Goal: Task Accomplishment & Management: Manage account settings

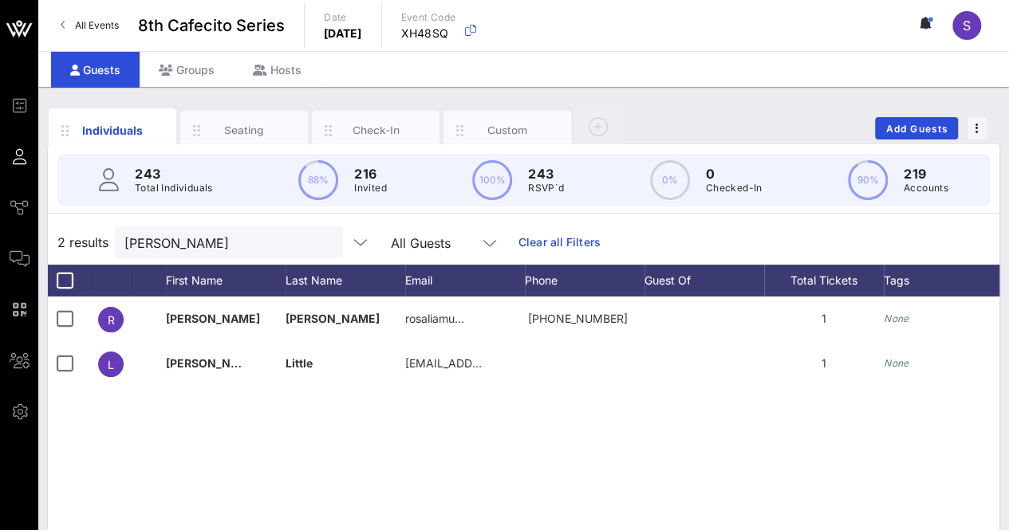
scroll to position [0, 379]
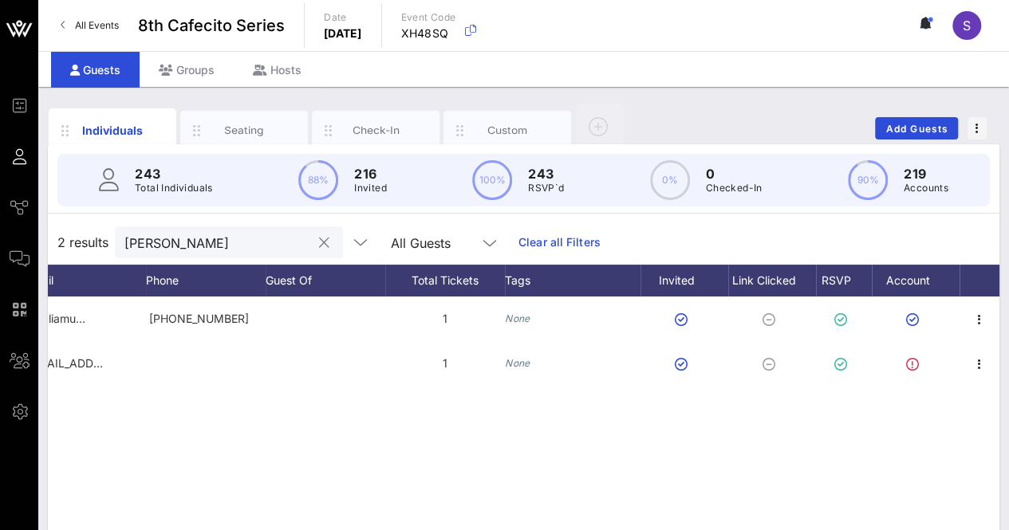
click at [180, 231] on div "[PERSON_NAME]" at bounding box center [217, 243] width 187 height 32
type input "Lia"
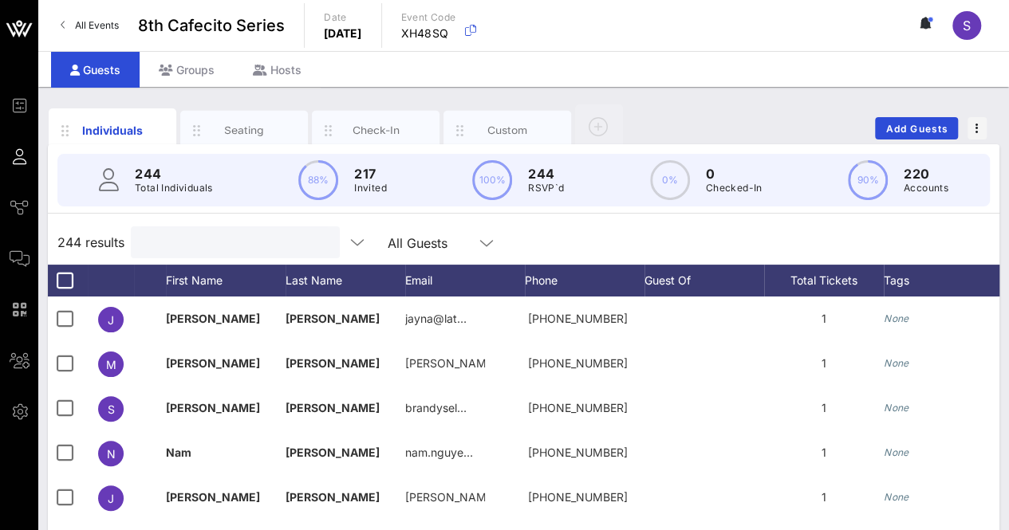
click at [199, 246] on input "text" at bounding box center [233, 242] width 187 height 21
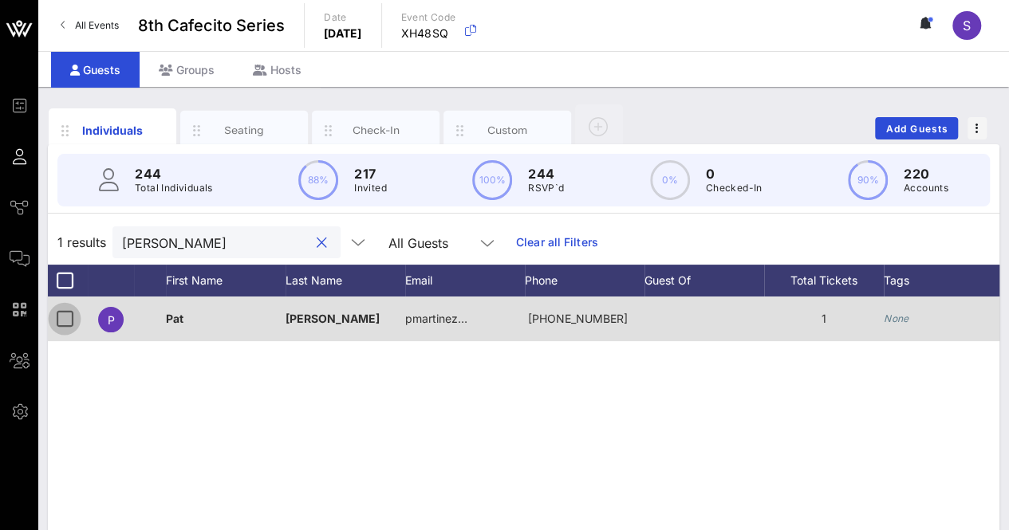
type input "[PERSON_NAME]"
click at [59, 319] on div at bounding box center [64, 319] width 27 height 27
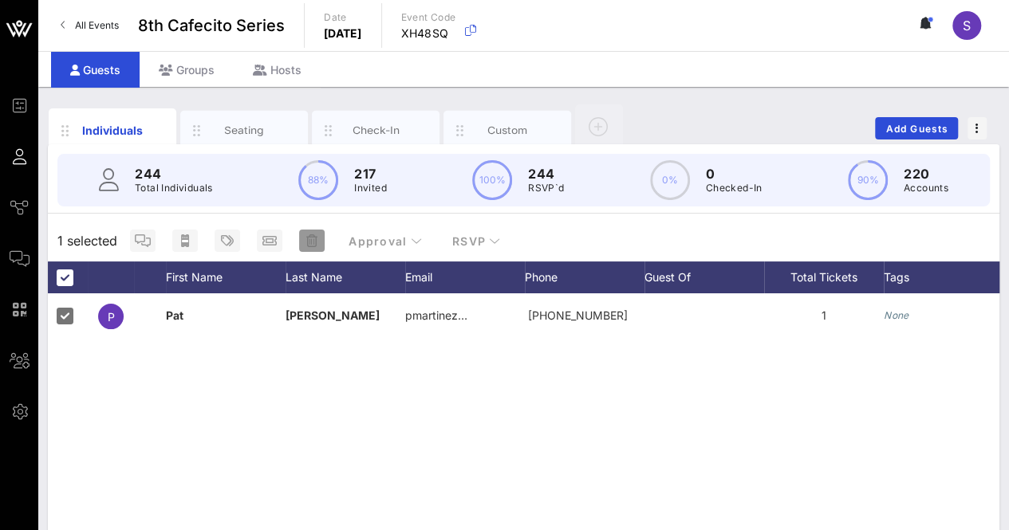
click at [317, 237] on span "button" at bounding box center [312, 241] width 26 height 13
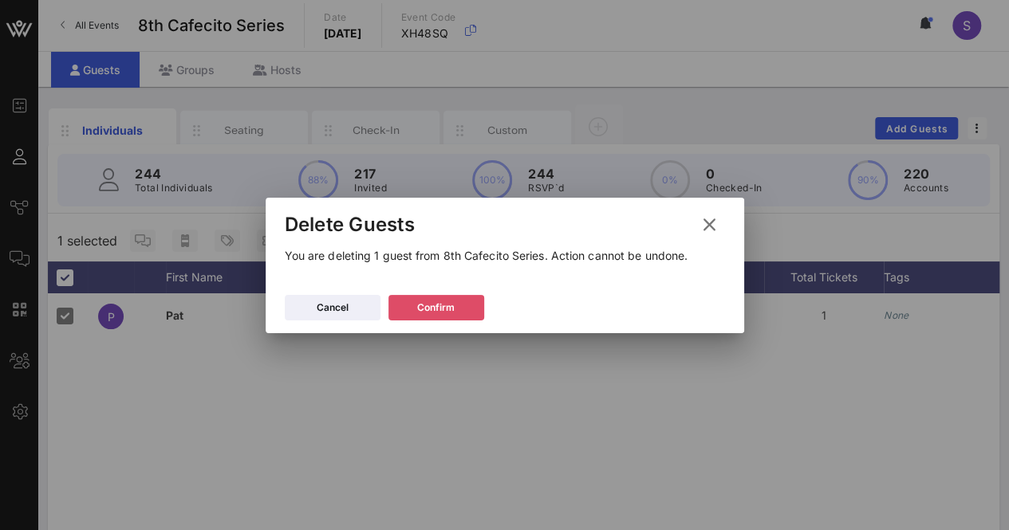
click at [432, 313] on div "Confirm" at bounding box center [435, 308] width 37 height 16
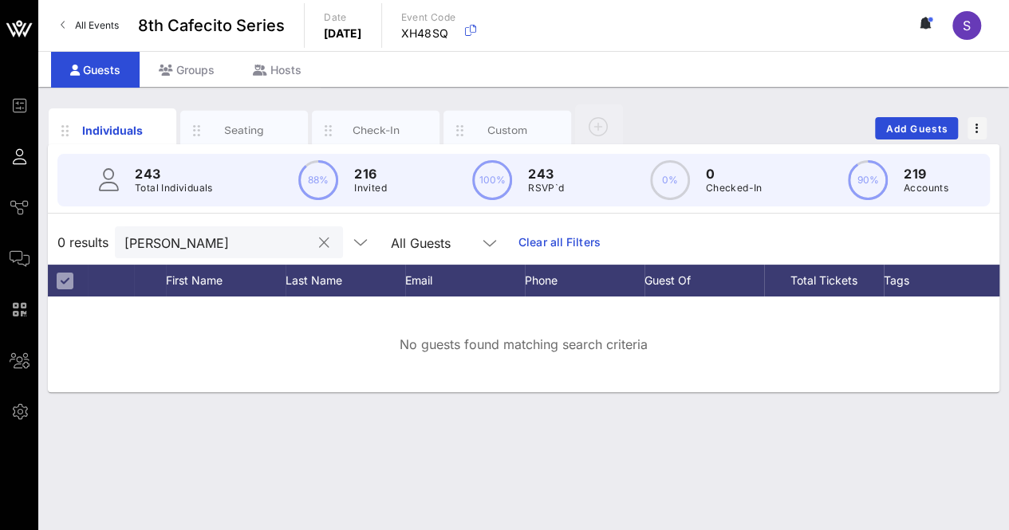
click at [319, 240] on button "clear icon" at bounding box center [324, 243] width 10 height 16
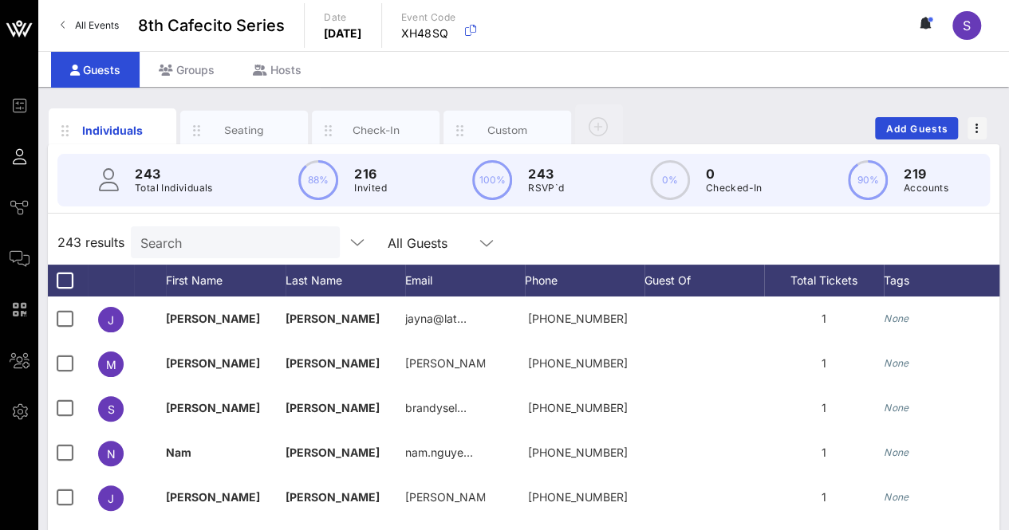
click at [625, 251] on div "243 results Search All Guests" at bounding box center [524, 242] width 952 height 45
click at [917, 124] on span "Add Guests" at bounding box center [916, 129] width 63 height 12
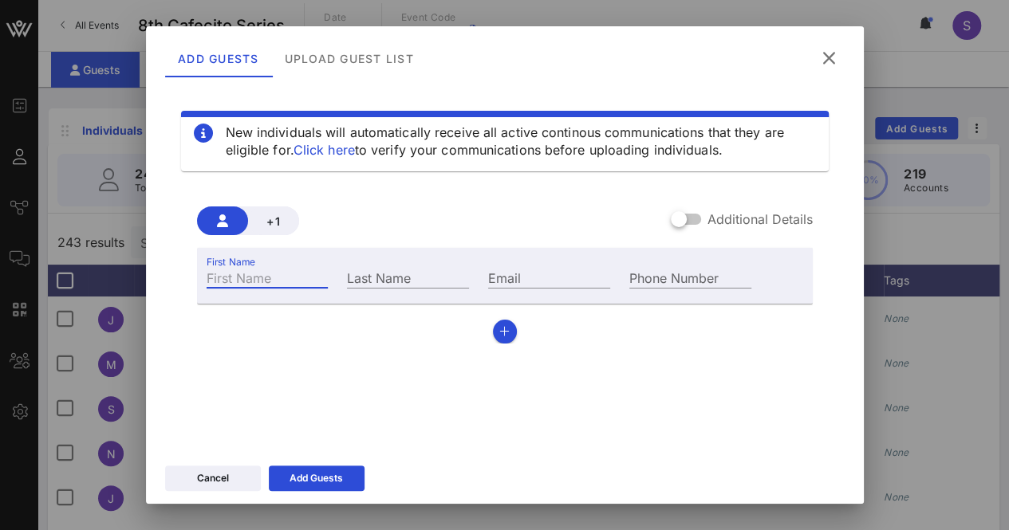
click at [293, 284] on input "First Name" at bounding box center [268, 277] width 122 height 21
type input "Renee"
click at [436, 271] on input "Last Name" at bounding box center [408, 277] width 122 height 21
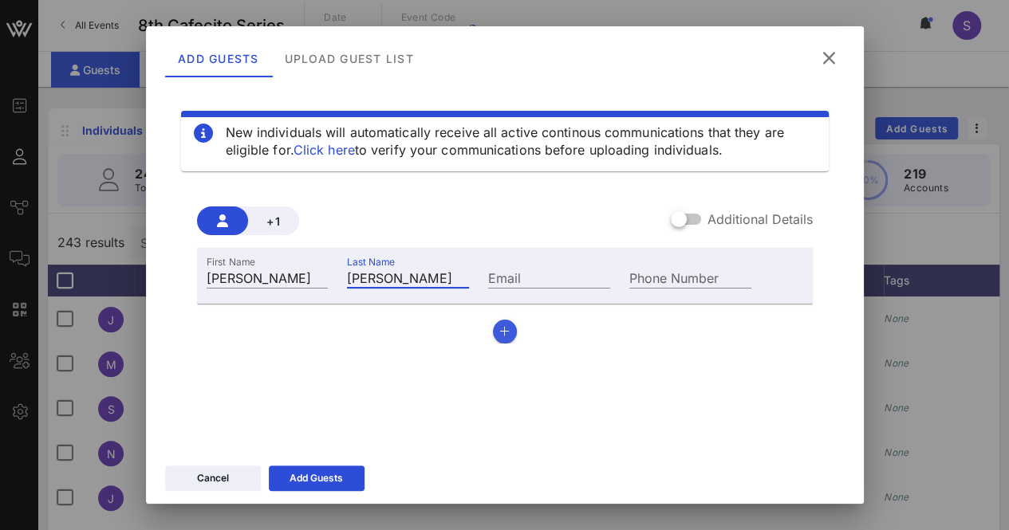
type input "Frazier"
click at [493, 338] on button "button" at bounding box center [505, 332] width 24 height 24
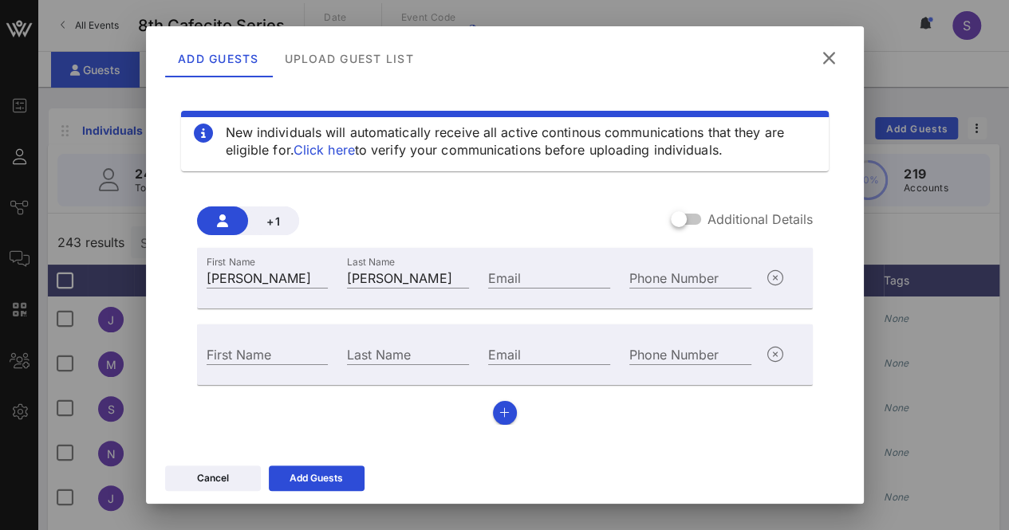
click at [276, 342] on div "First Name" at bounding box center [267, 352] width 141 height 43
click at [279, 344] on input "First Name" at bounding box center [268, 354] width 122 height 21
type input "Mary"
click at [369, 347] on div "Last Name" at bounding box center [408, 354] width 122 height 21
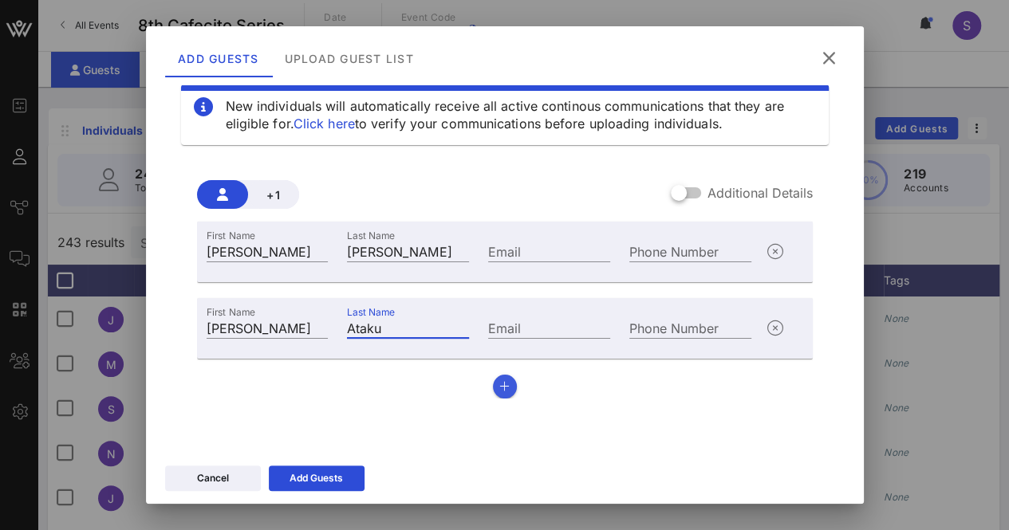
type input "Ataku"
click at [499, 388] on icon "button" at bounding box center [504, 386] width 10 height 11
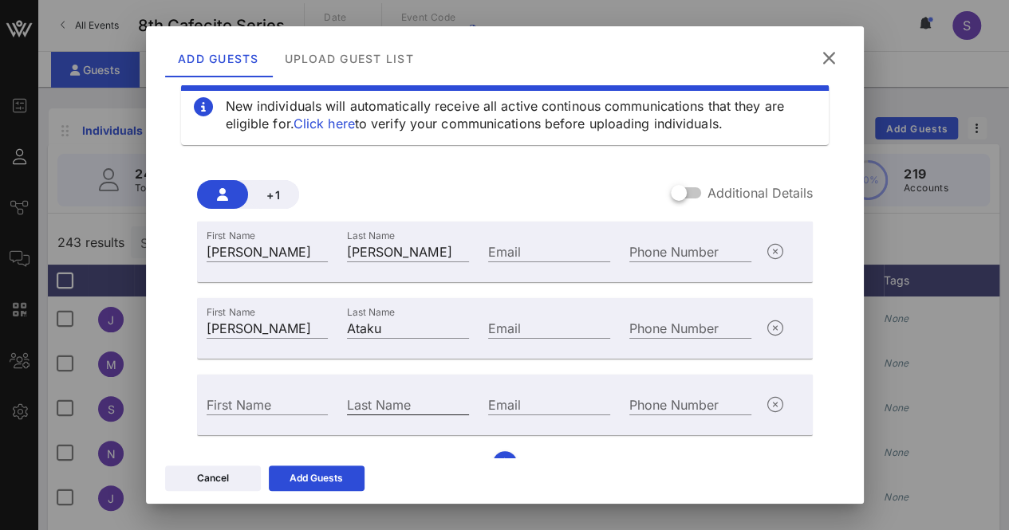
scroll to position [57, 0]
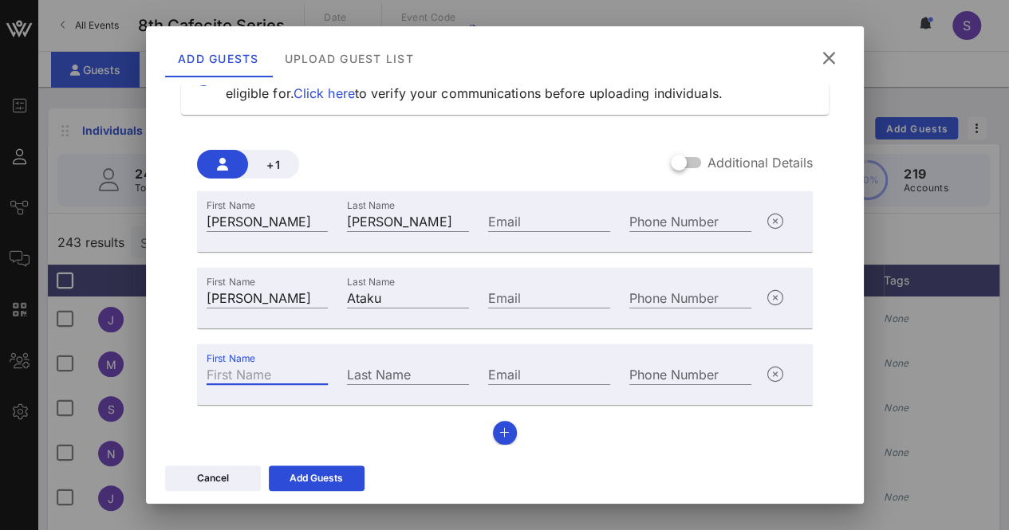
click at [281, 373] on input "First Name" at bounding box center [268, 374] width 122 height 21
type input "Verlene"
click at [401, 369] on input "Last Name" at bounding box center [408, 374] width 122 height 21
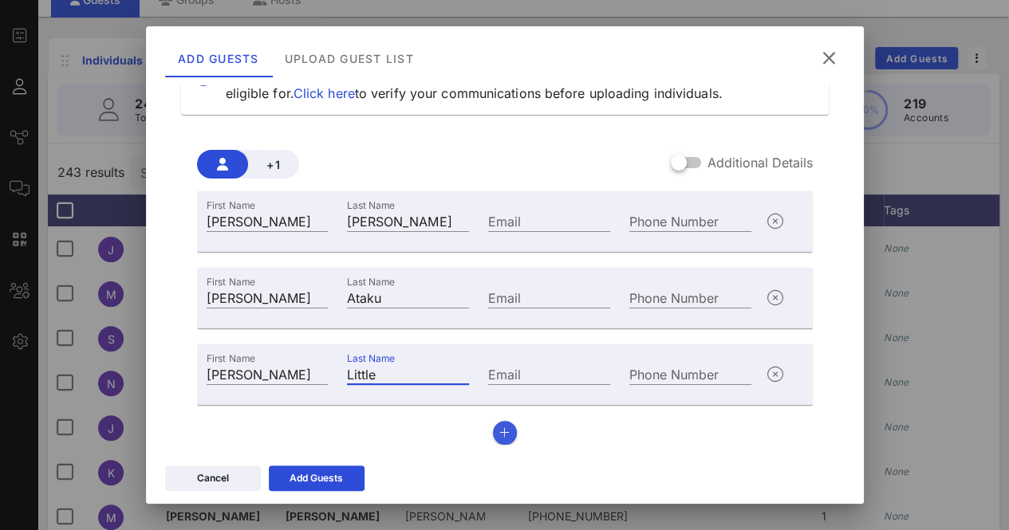
type input "Little"
click at [499, 436] on icon "button" at bounding box center [504, 433] width 10 height 11
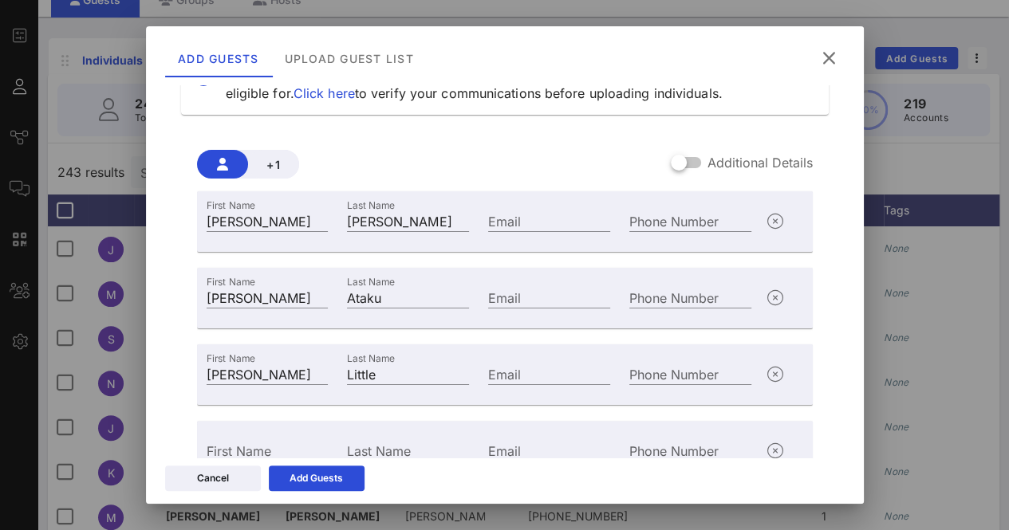
scroll to position [133, 0]
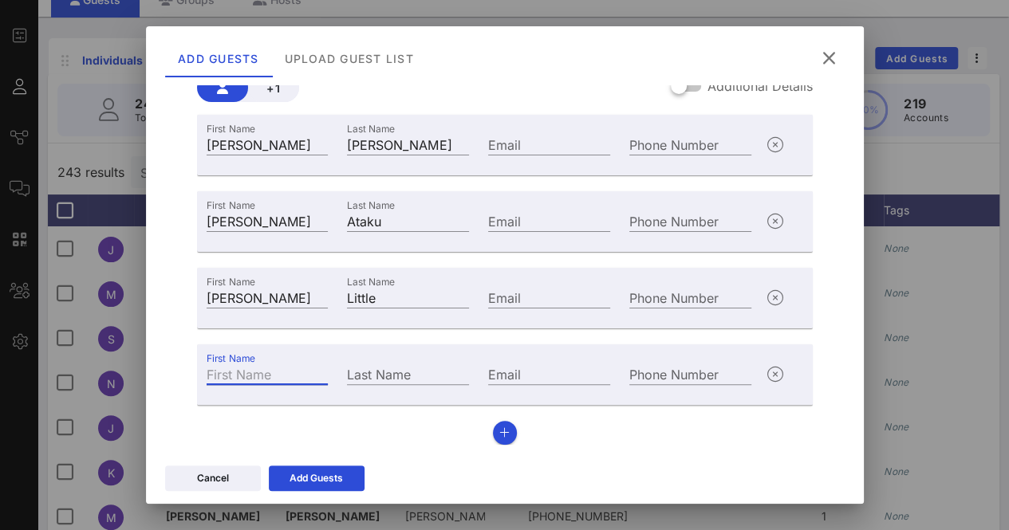
click at [289, 380] on input "First Name" at bounding box center [268, 374] width 122 height 21
type input "R"
type input "Trevin"
click at [428, 371] on input "Last Name" at bounding box center [408, 374] width 122 height 21
type input "Walker"
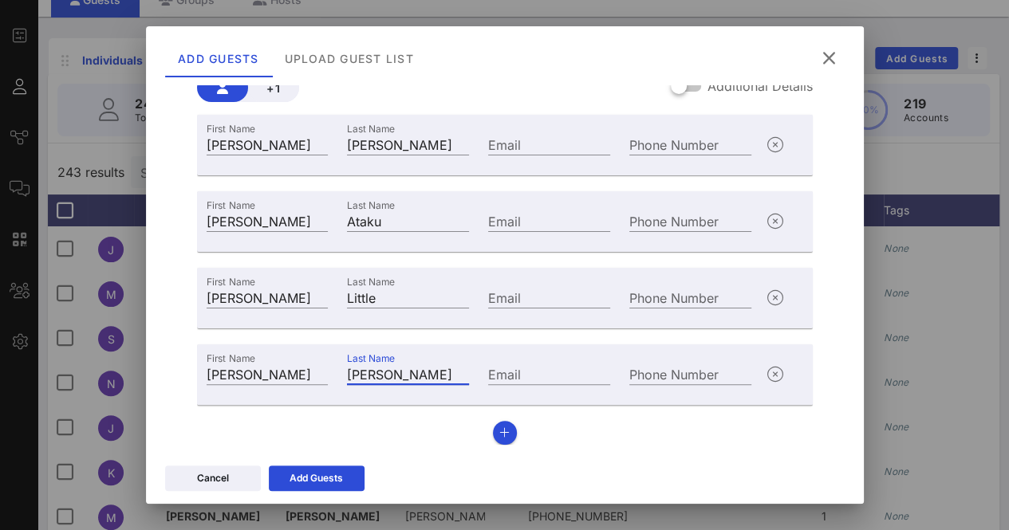
scroll to position [104, 0]
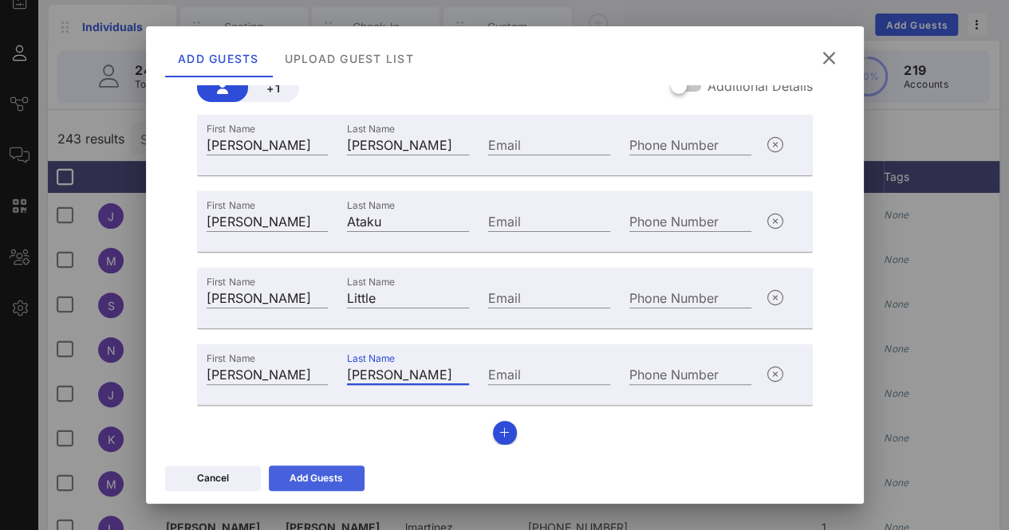
click at [333, 473] on div "Add Guests" at bounding box center [316, 479] width 53 height 16
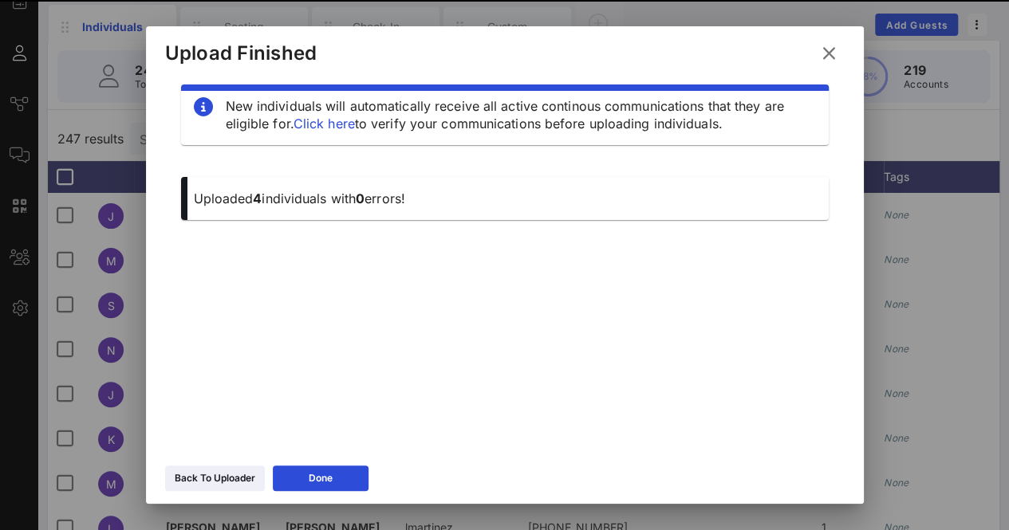
scroll to position [17, 0]
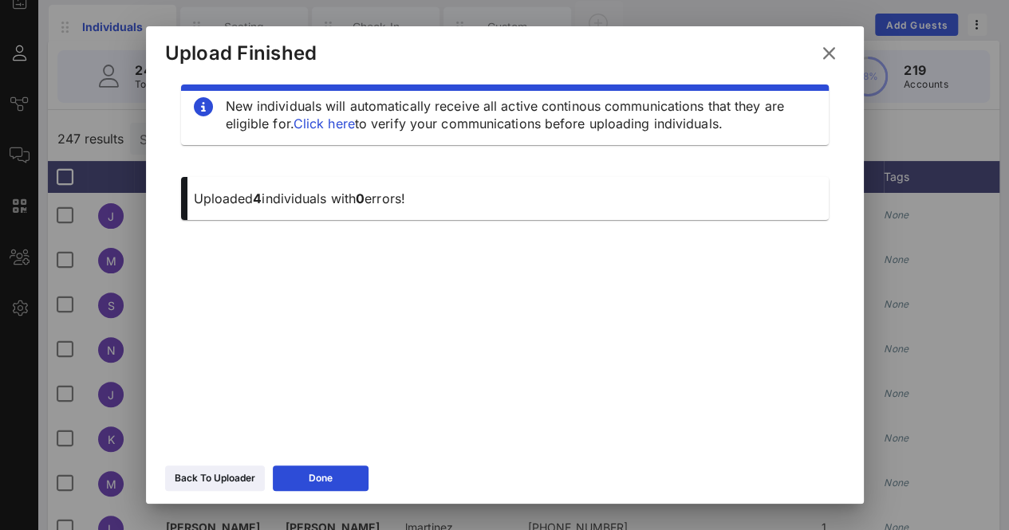
click at [823, 50] on icon at bounding box center [829, 53] width 26 height 24
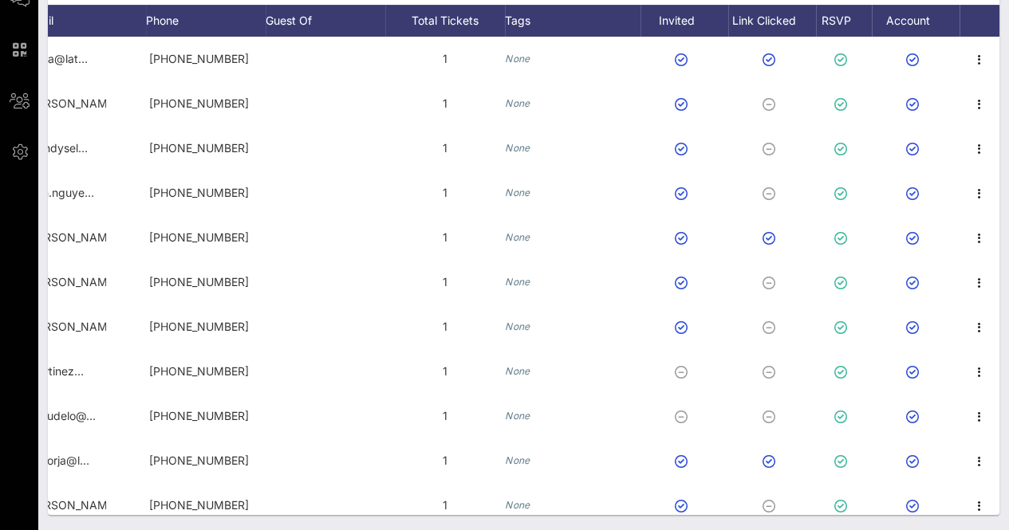
scroll to position [110, 0]
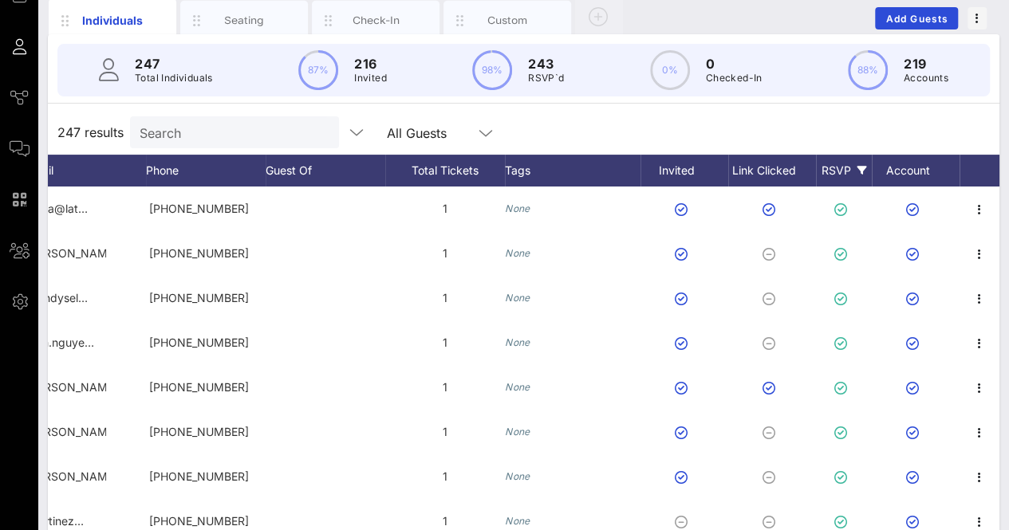
click at [830, 164] on div "RSVP" at bounding box center [844, 171] width 56 height 32
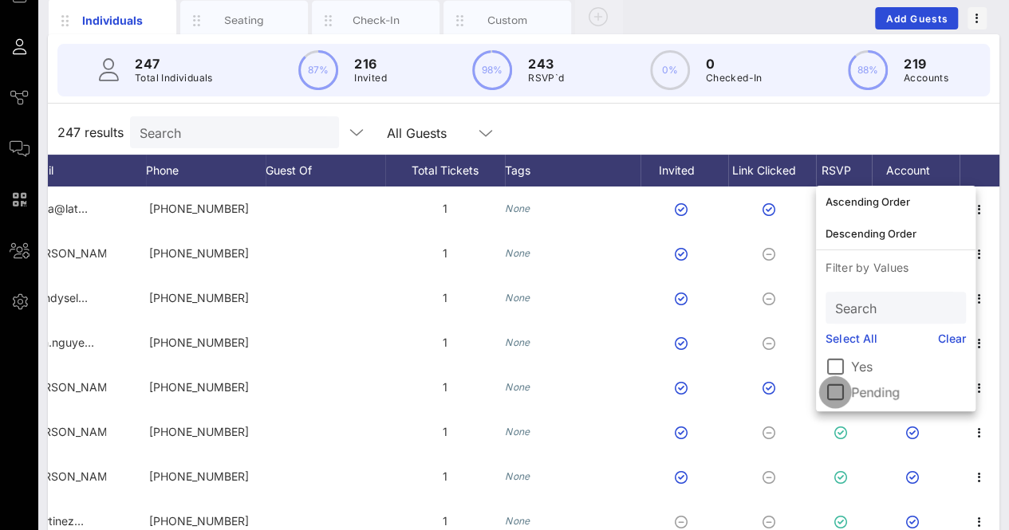
click at [836, 391] on div at bounding box center [835, 392] width 27 height 27
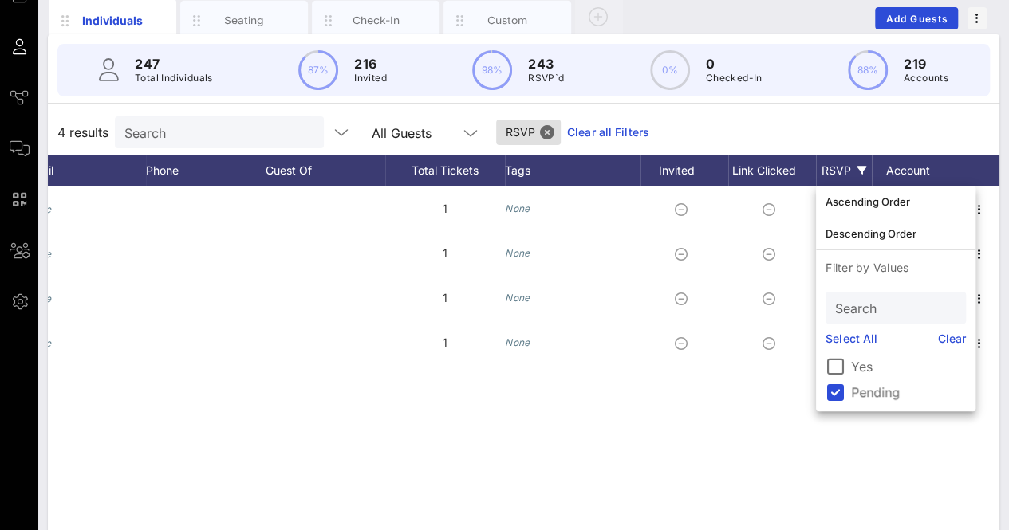
scroll to position [0, 379]
click at [847, 113] on div "4 results Search All Guests RSVP Clear all Filters" at bounding box center [524, 132] width 952 height 45
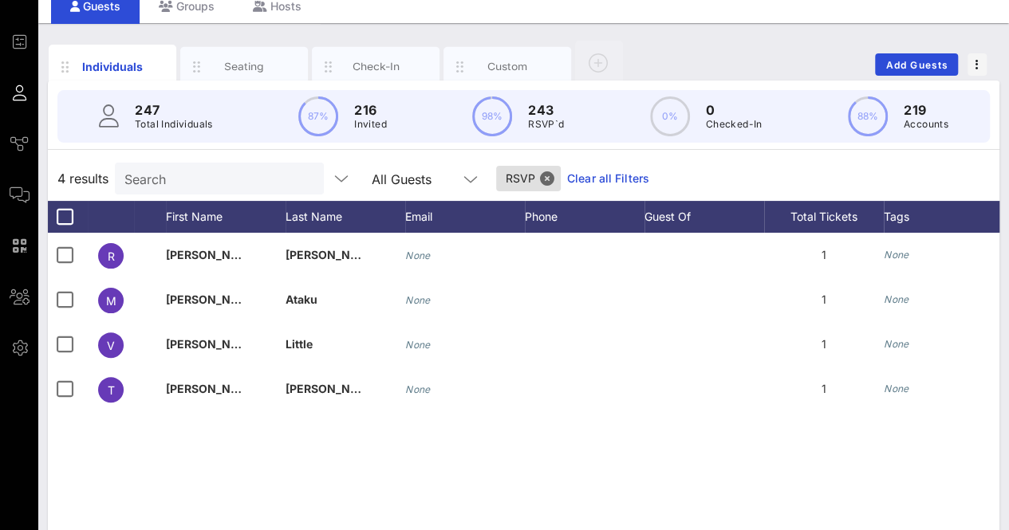
scroll to position [52, 0]
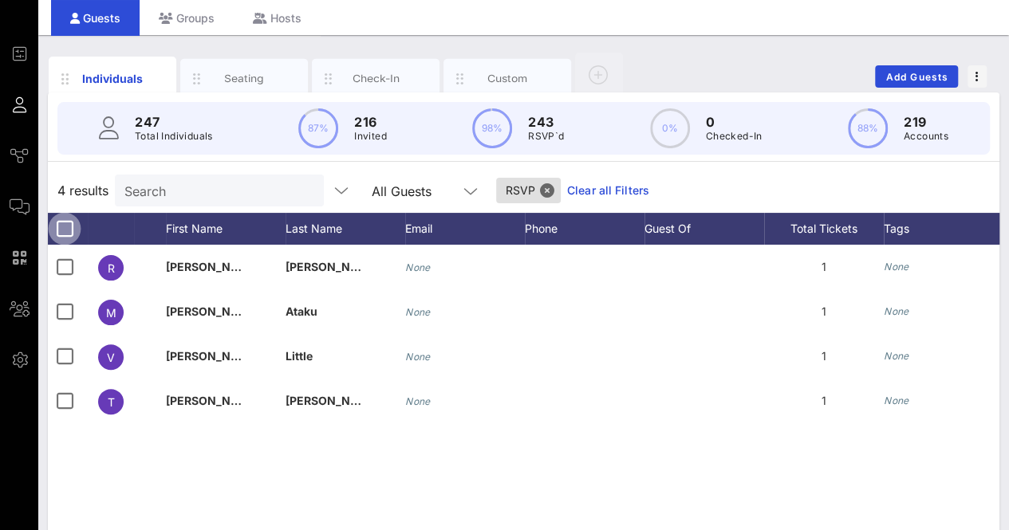
click at [64, 226] on div at bounding box center [64, 228] width 27 height 27
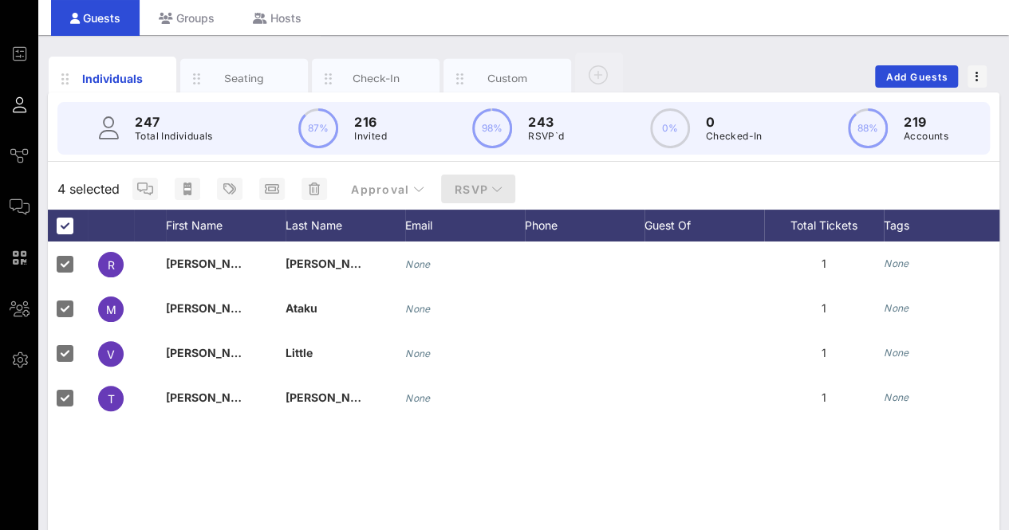
click at [472, 185] on span "RSVP" at bounding box center [478, 190] width 49 height 14
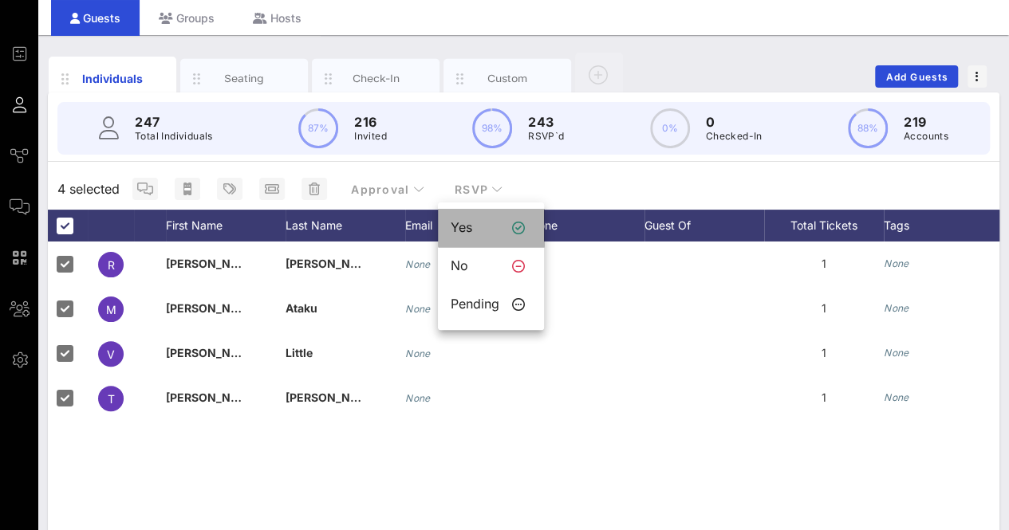
click at [492, 240] on div "Yes" at bounding box center [491, 228] width 106 height 38
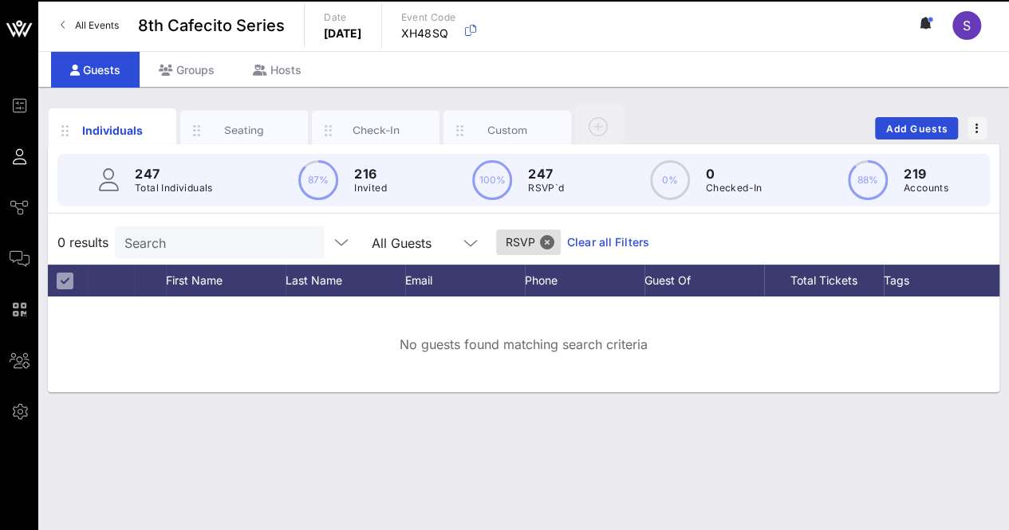
scroll to position [0, 0]
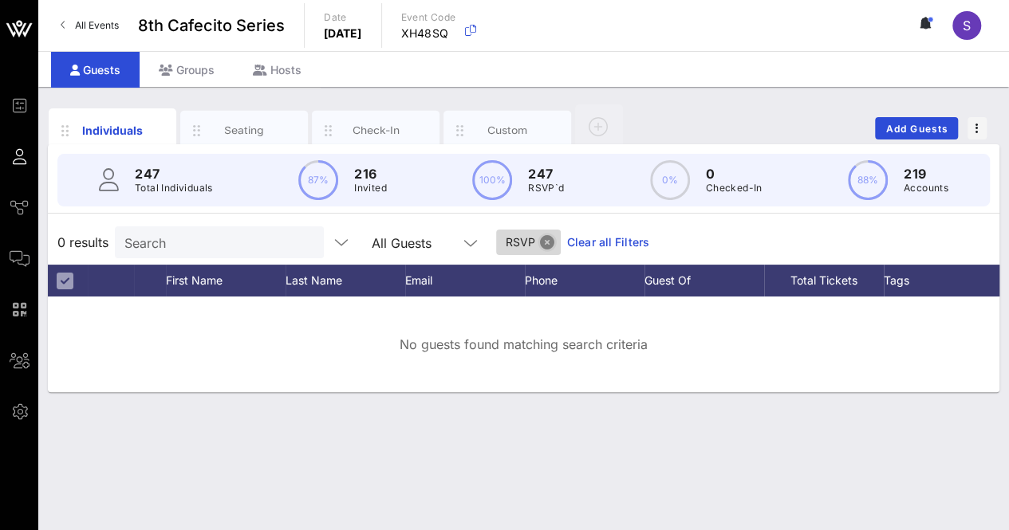
click at [540, 245] on button "Close" at bounding box center [547, 242] width 14 height 14
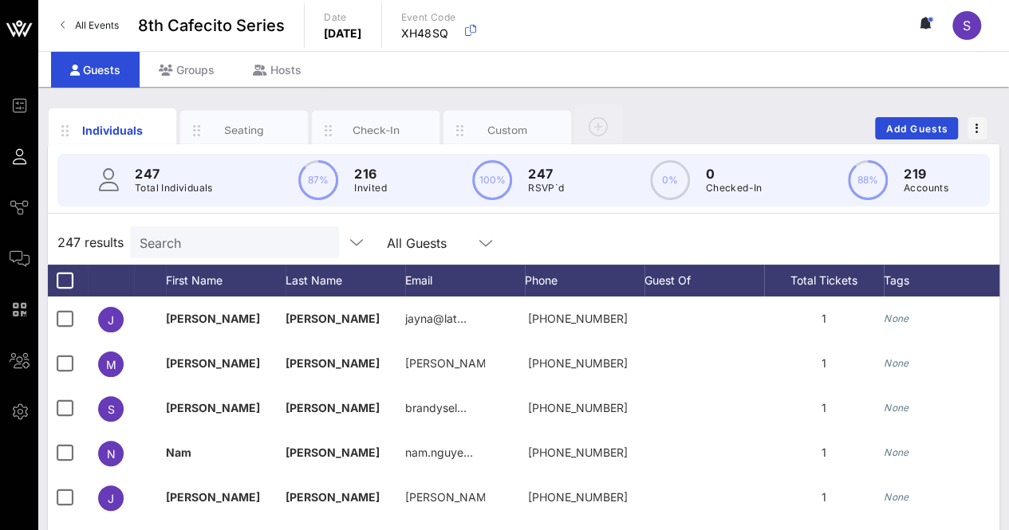
click at [606, 262] on div "247 results Search All Guests" at bounding box center [524, 242] width 952 height 45
